Goal: Task Accomplishment & Management: Manage account settings

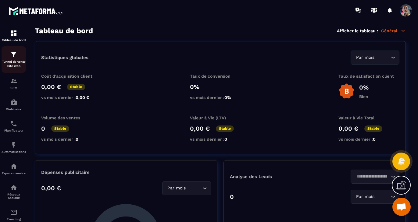
click at [13, 56] on img at bounding box center [13, 54] width 7 height 7
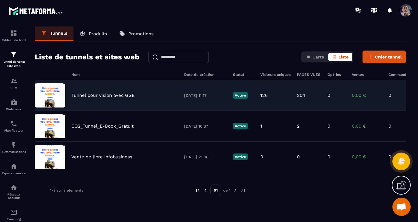
click at [111, 95] on p "Tunnel pour vision avec GGE" at bounding box center [102, 95] width 63 height 5
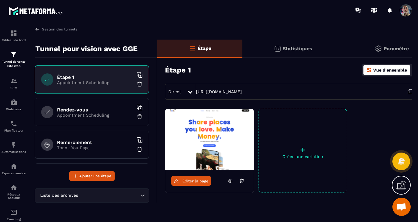
click at [90, 143] on h6 "Remerciement" at bounding box center [95, 143] width 76 height 6
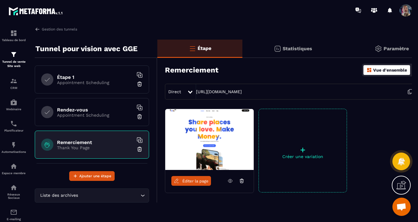
click at [200, 180] on span "Éditer la page" at bounding box center [196, 181] width 26 height 5
